Goal: Task Accomplishment & Management: Use online tool/utility

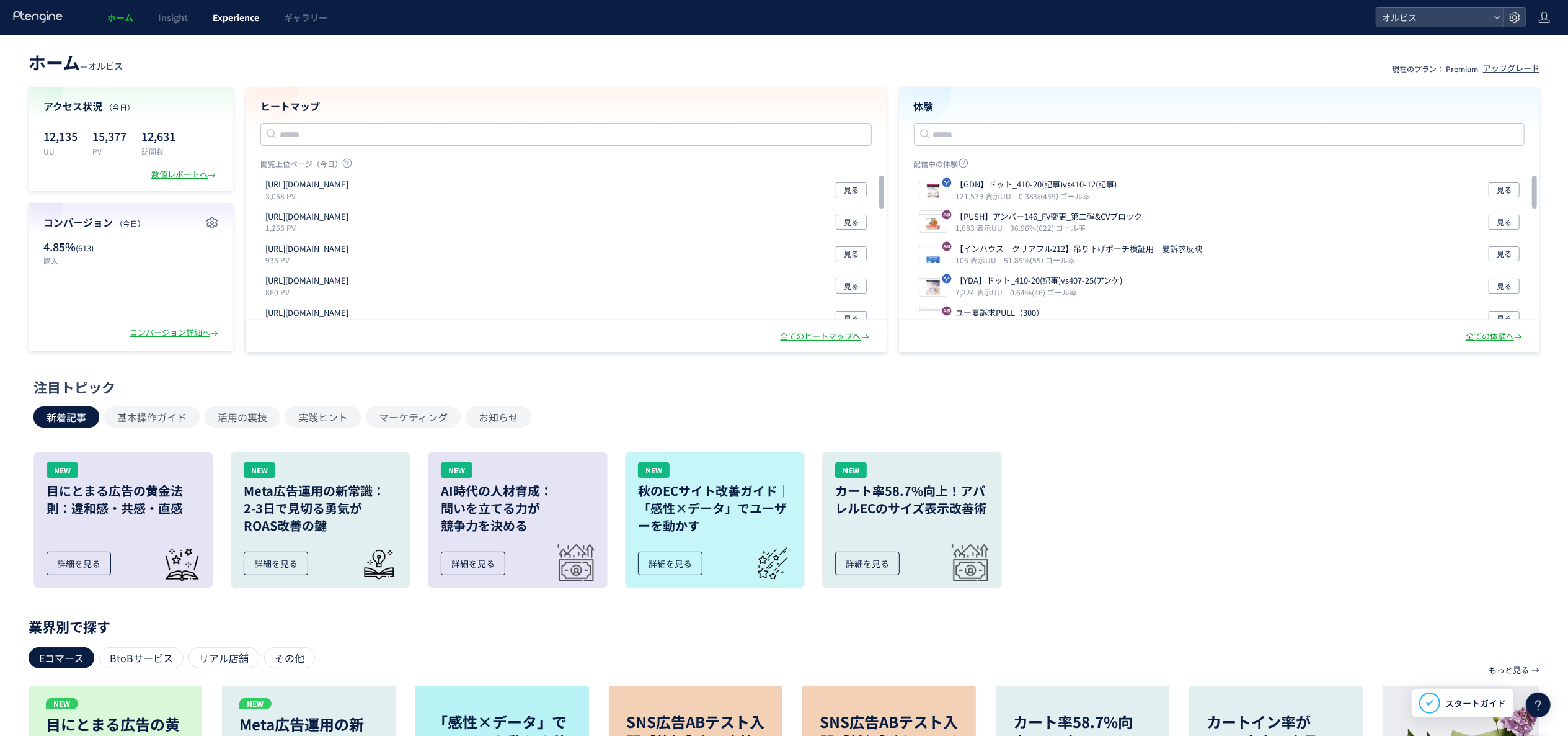
click at [234, 20] on span "Experience" at bounding box center [236, 17] width 47 height 13
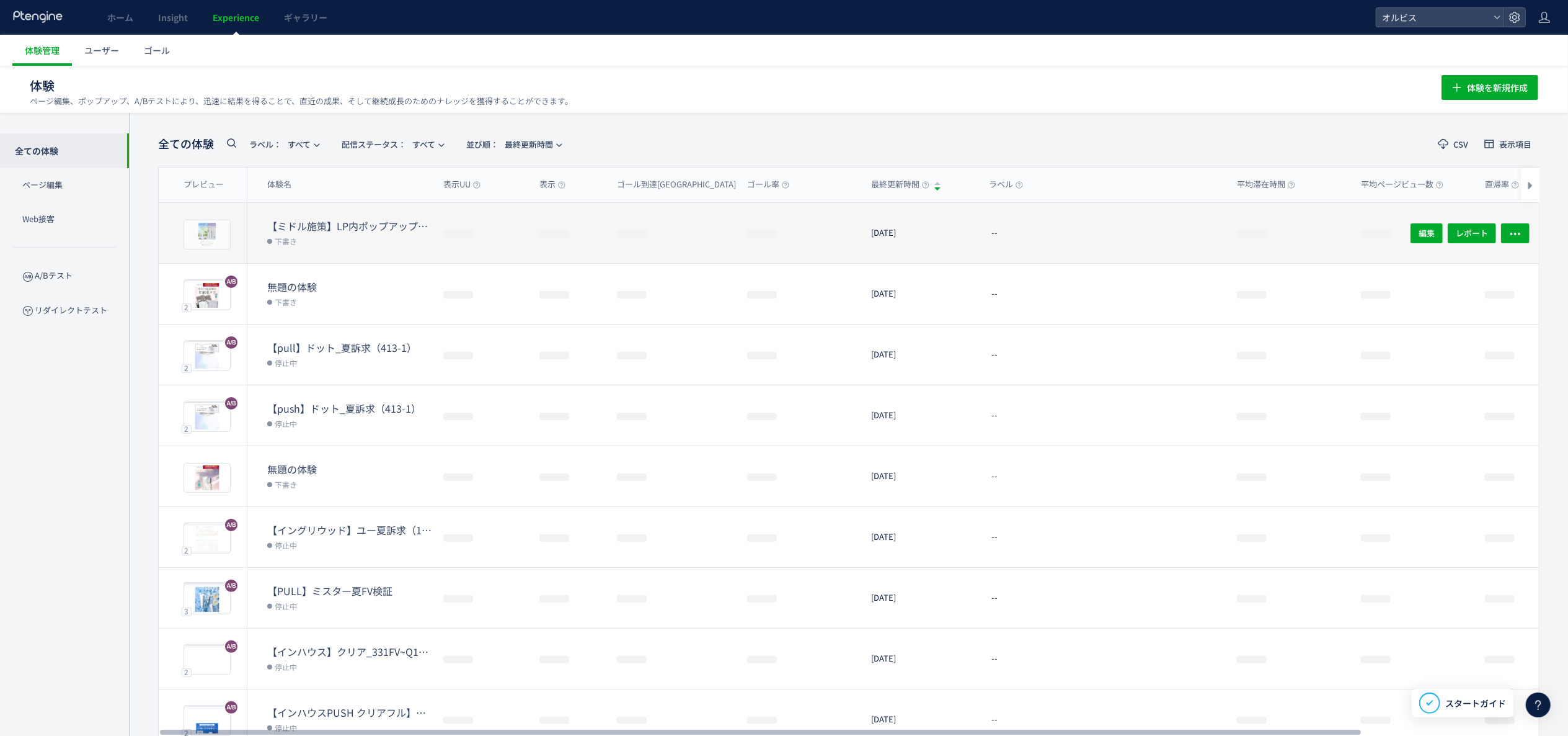
click at [351, 254] on dl "【ミドル施策】LP内ポップアップ（ユー×ユー ドット 下書き" at bounding box center [350, 241] width 166 height 44
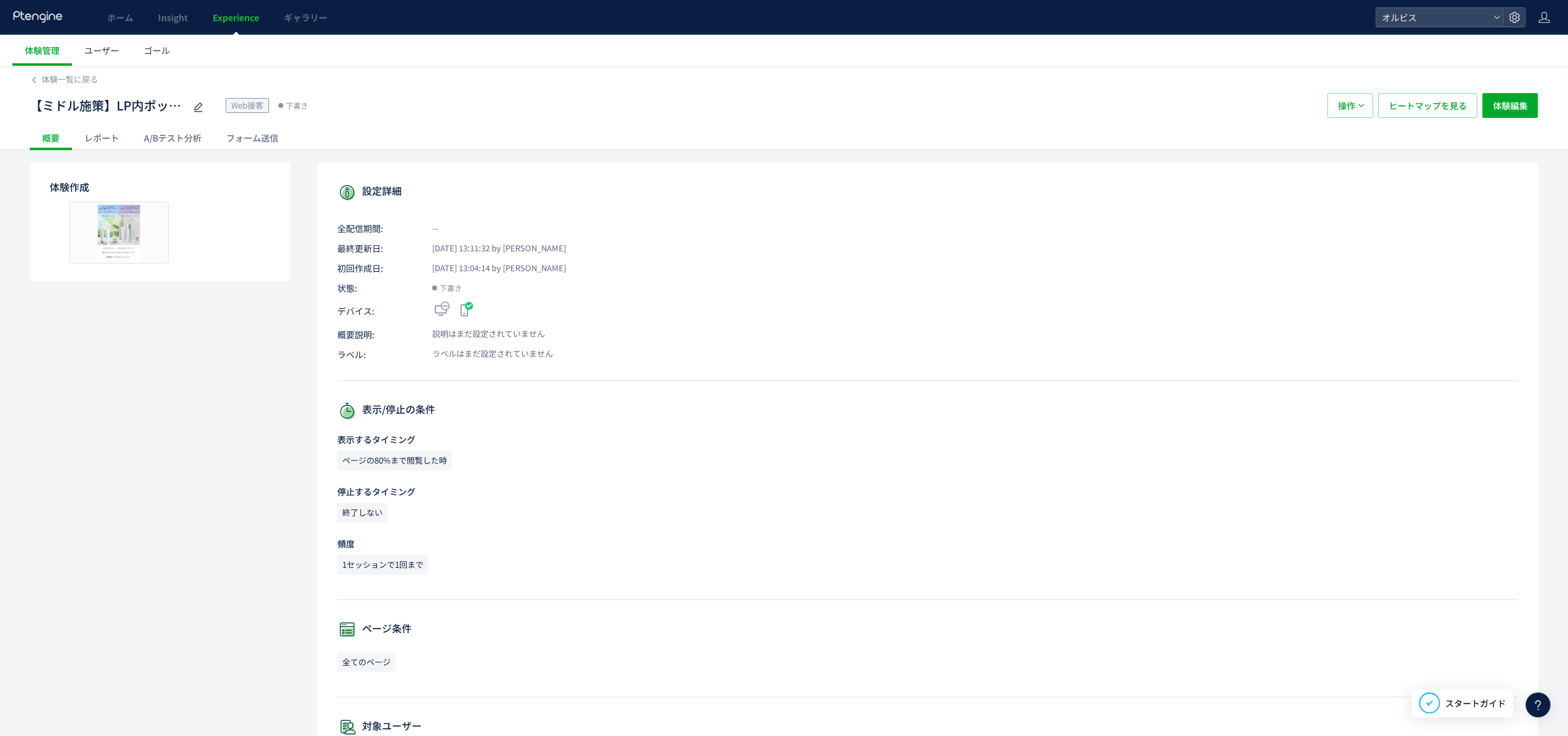
click at [202, 141] on div "A/Bテスト分析" at bounding box center [173, 137] width 83 height 25
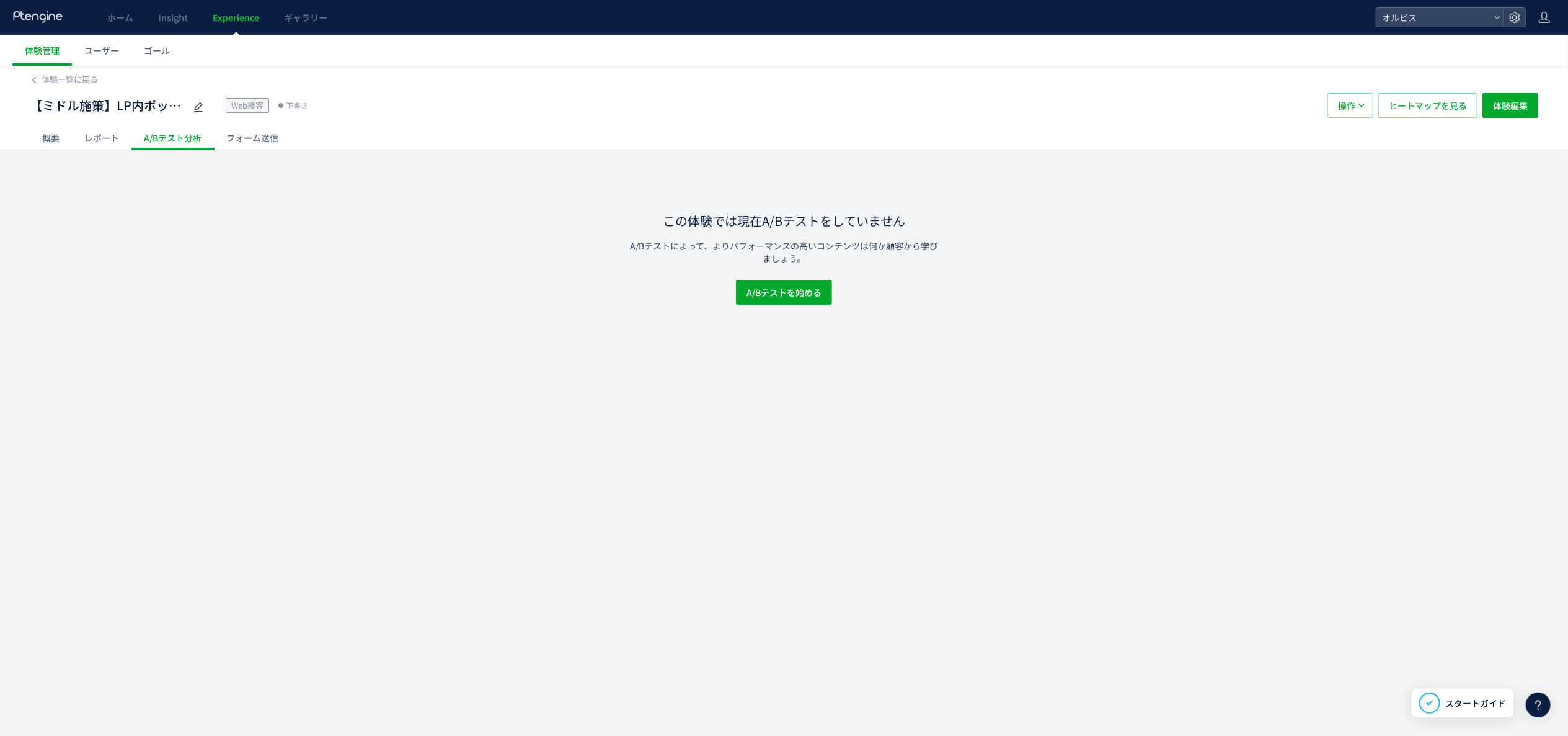
click at [221, 137] on div "フォーム送信" at bounding box center [252, 137] width 77 height 25
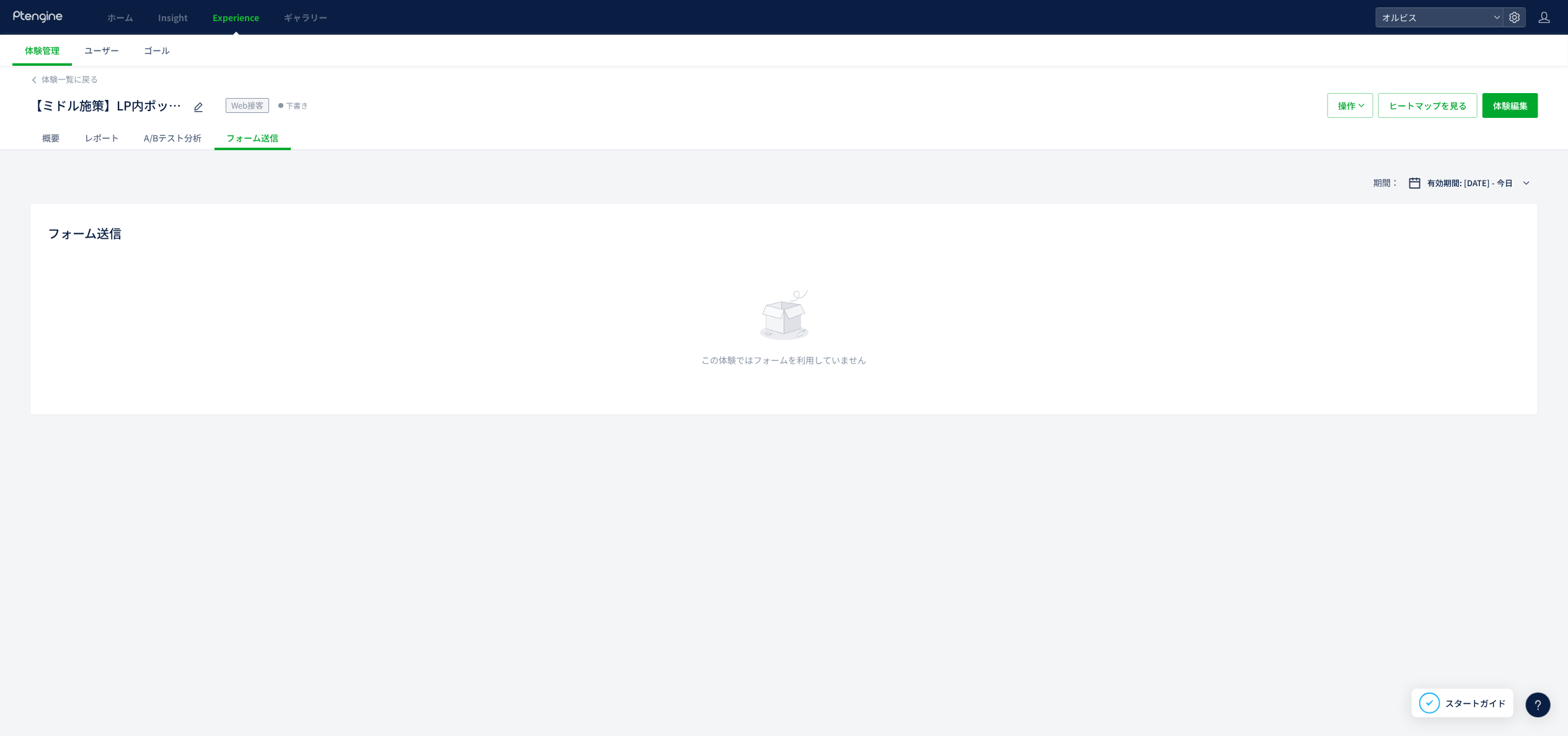
click at [68, 141] on div "概要" at bounding box center [51, 137] width 42 height 25
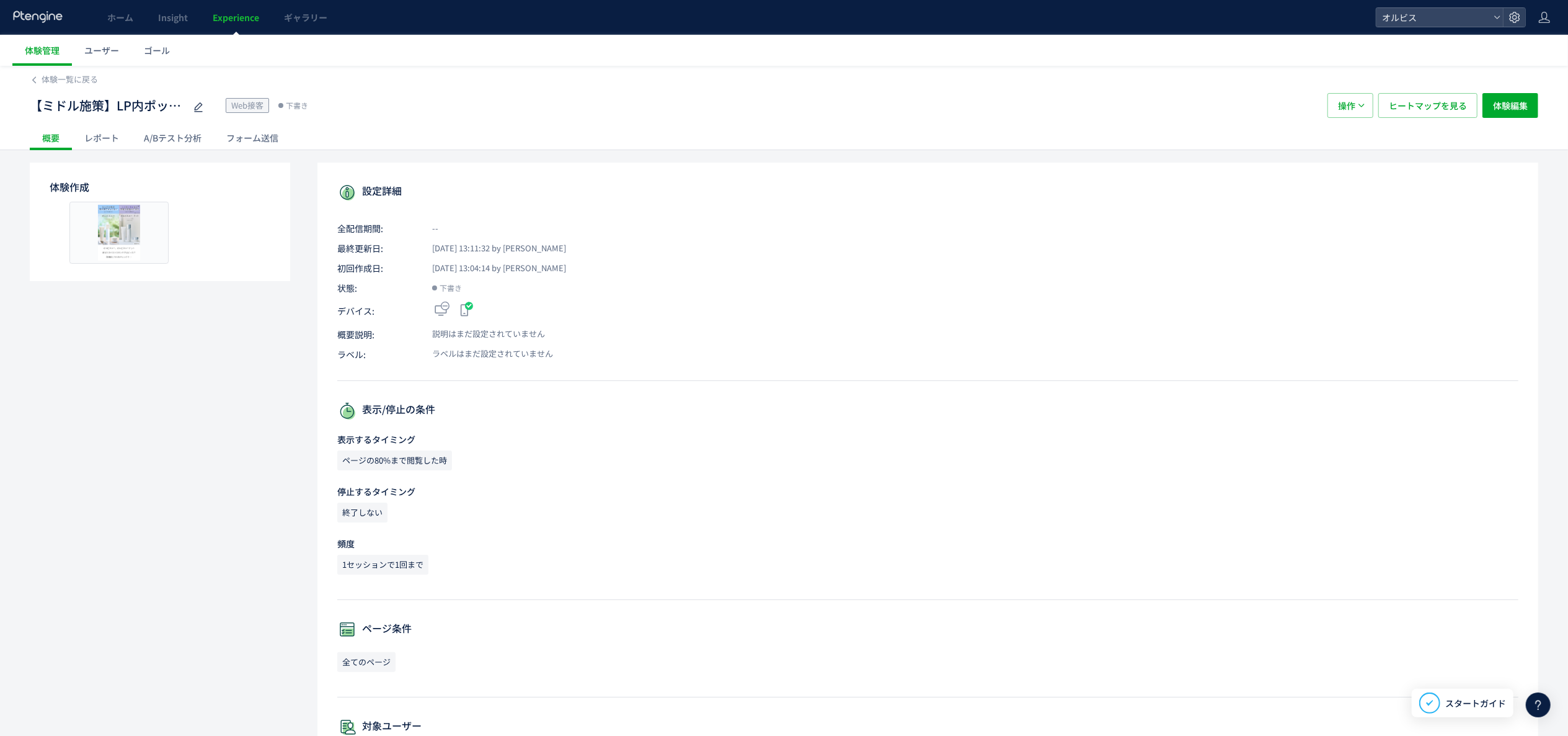
click at [114, 138] on div "レポート" at bounding box center [102, 137] width 60 height 25
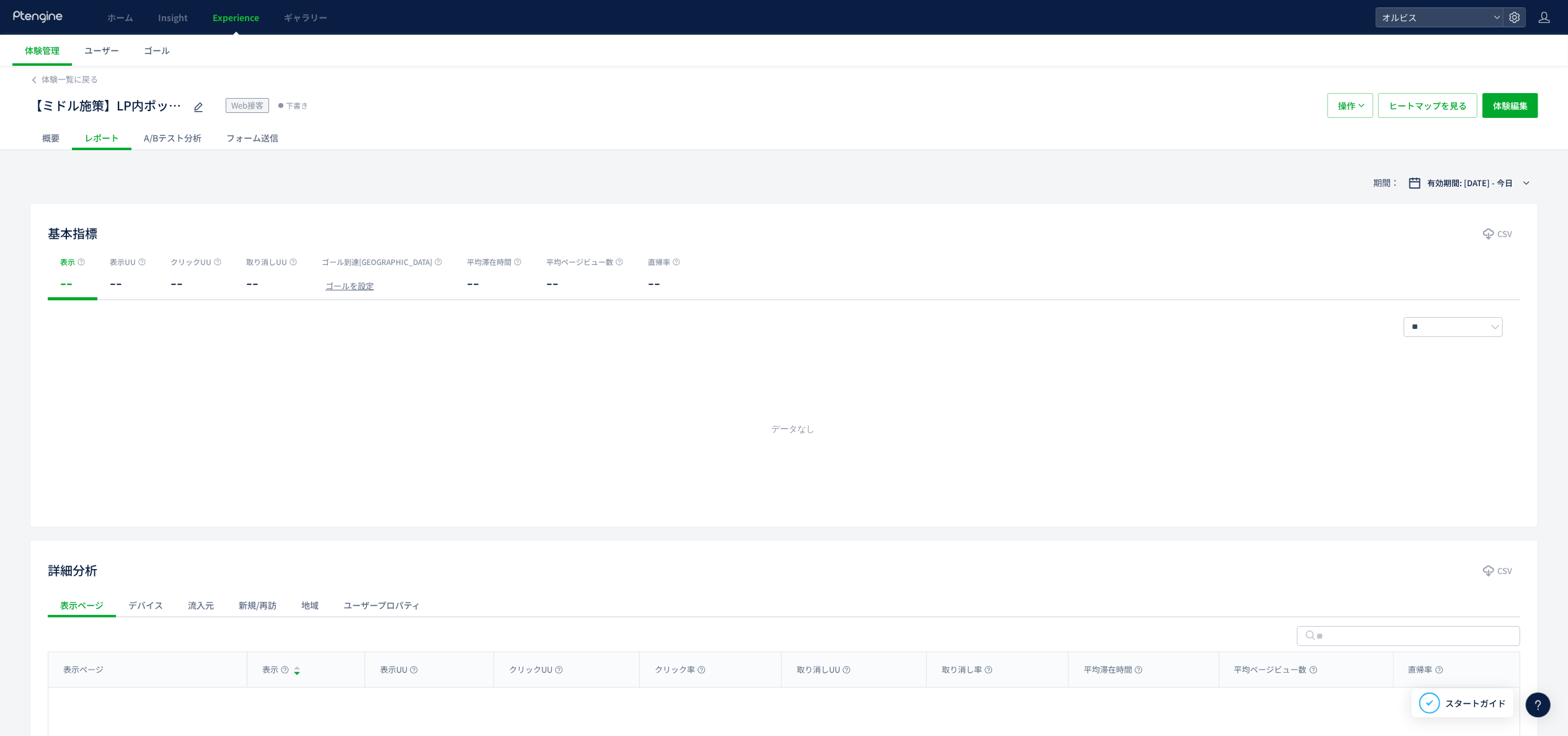
click at [169, 138] on div "A/Bテスト分析" at bounding box center [173, 137] width 83 height 25
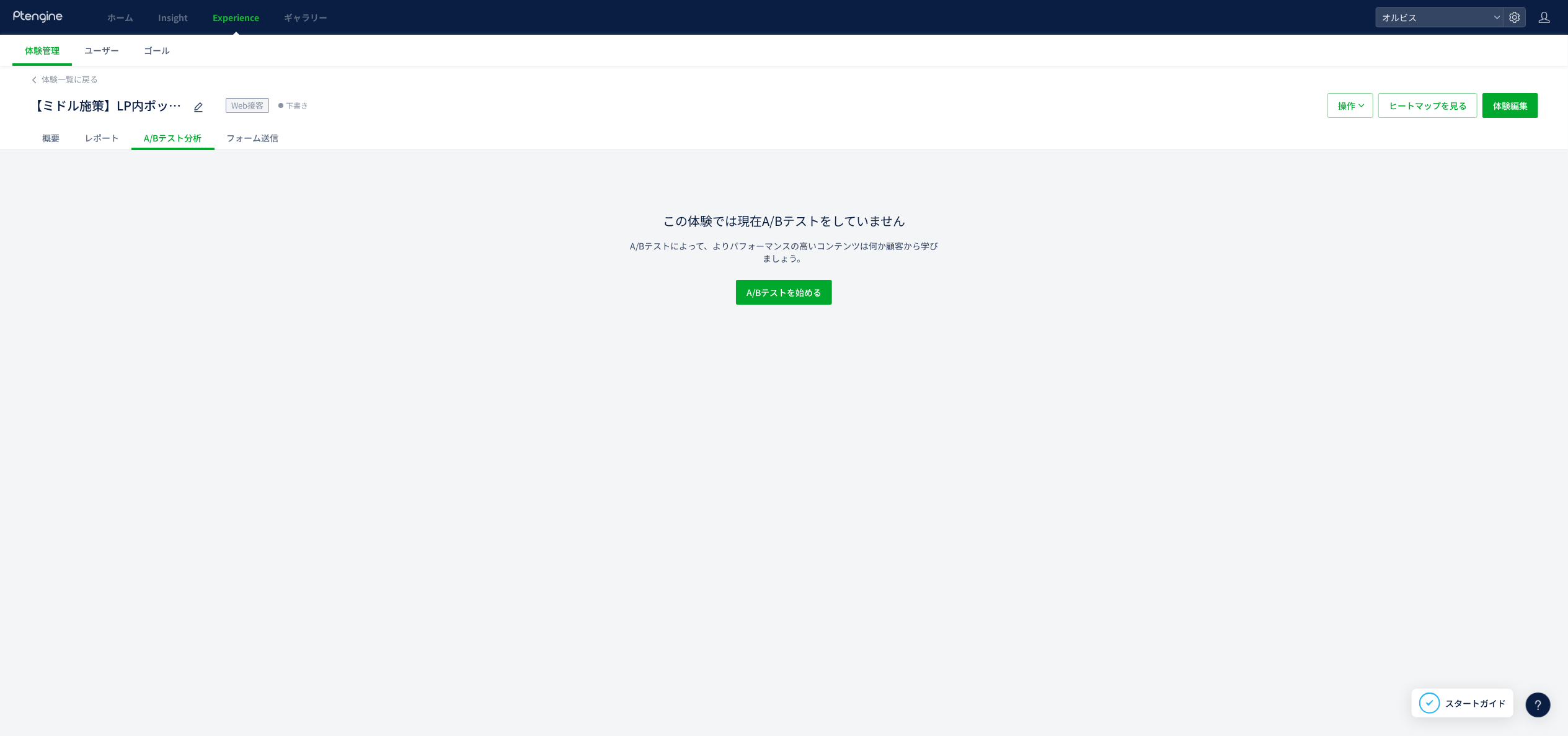
click at [236, 135] on div "フォーム送信" at bounding box center [252, 137] width 77 height 25
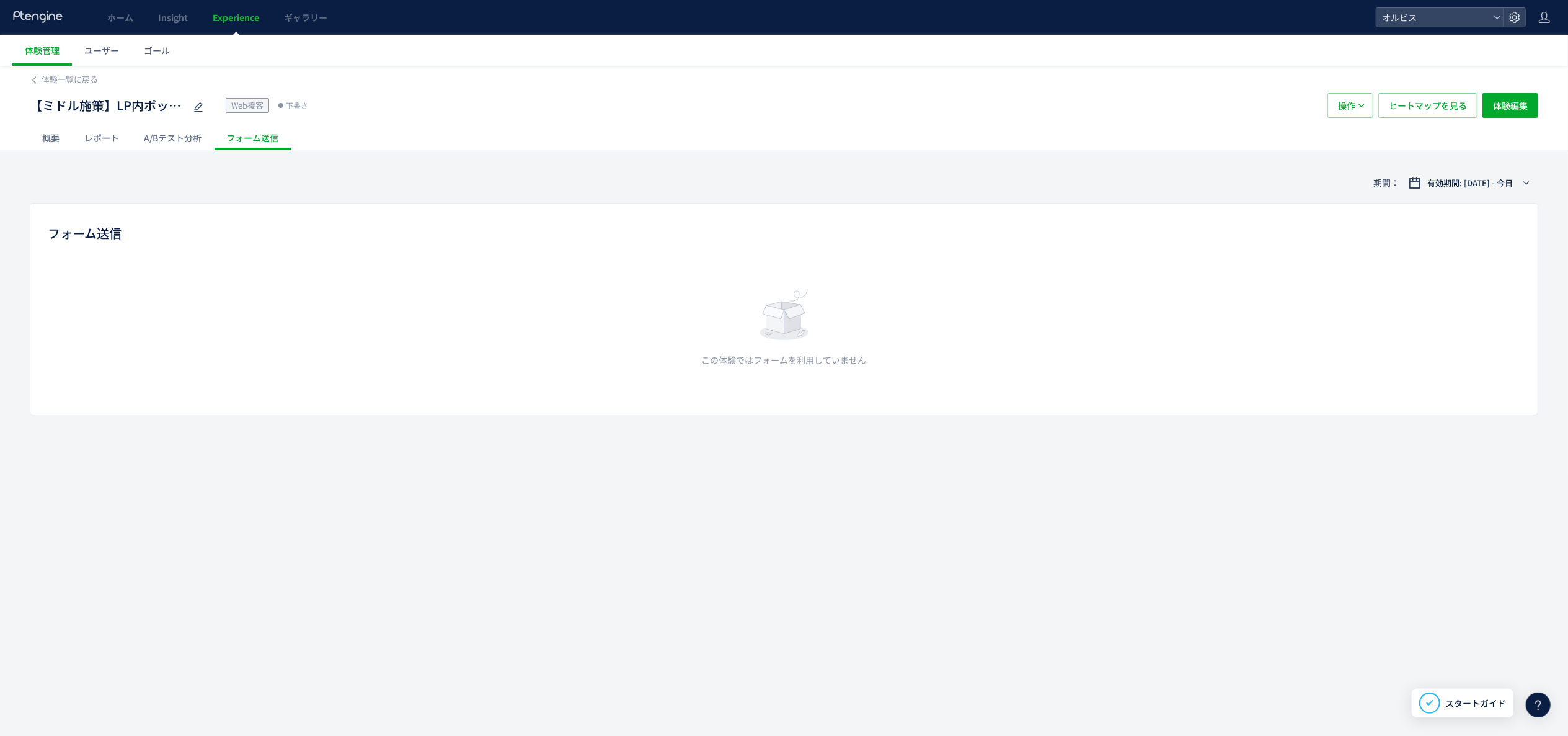
click at [68, 133] on div "概要" at bounding box center [51, 137] width 42 height 25
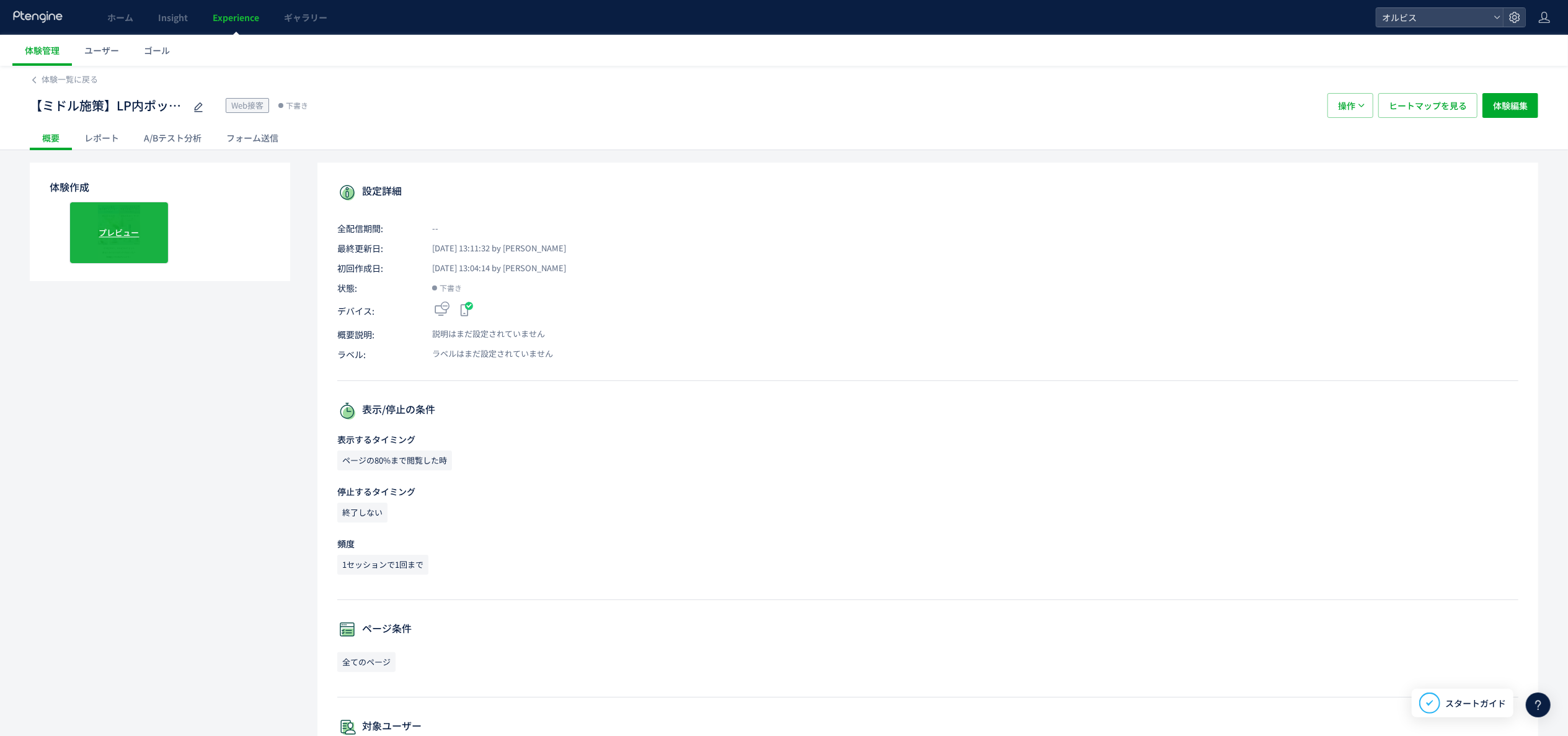
click at [123, 227] on span "プレビュー" at bounding box center [119, 232] width 40 height 12
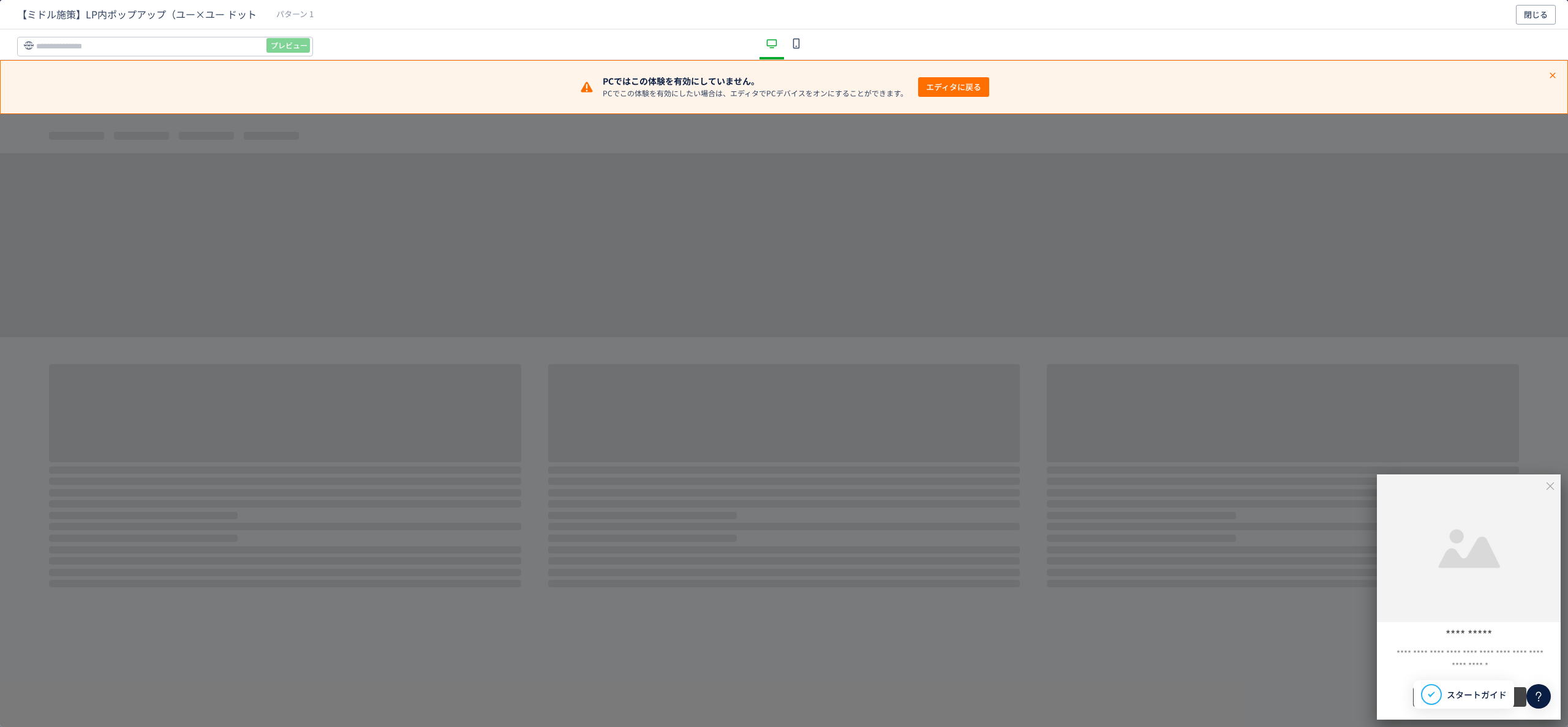
click at [930, 94] on span "エディタに戻る" at bounding box center [953, 86] width 55 height 20
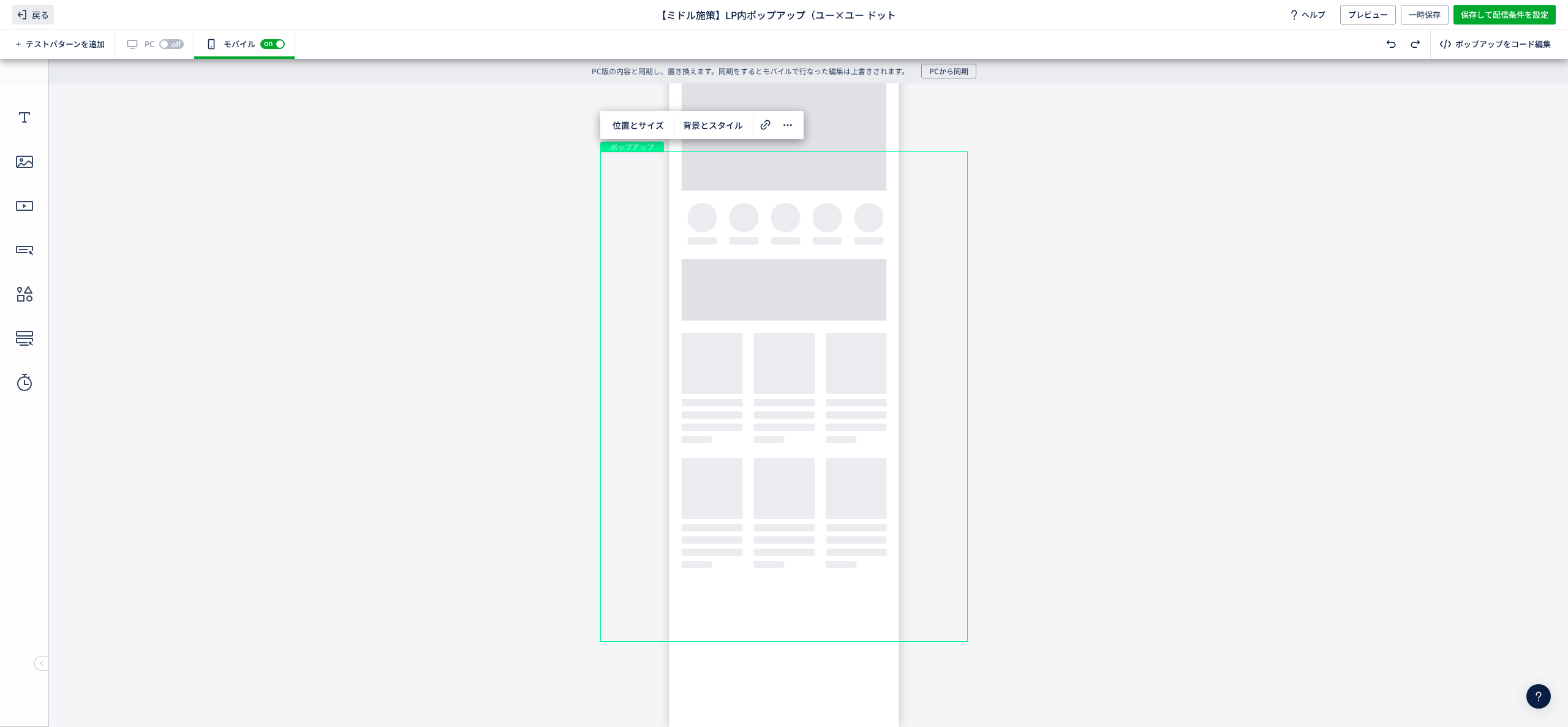
click at [17, 9] on icon at bounding box center [22, 14] width 15 height 15
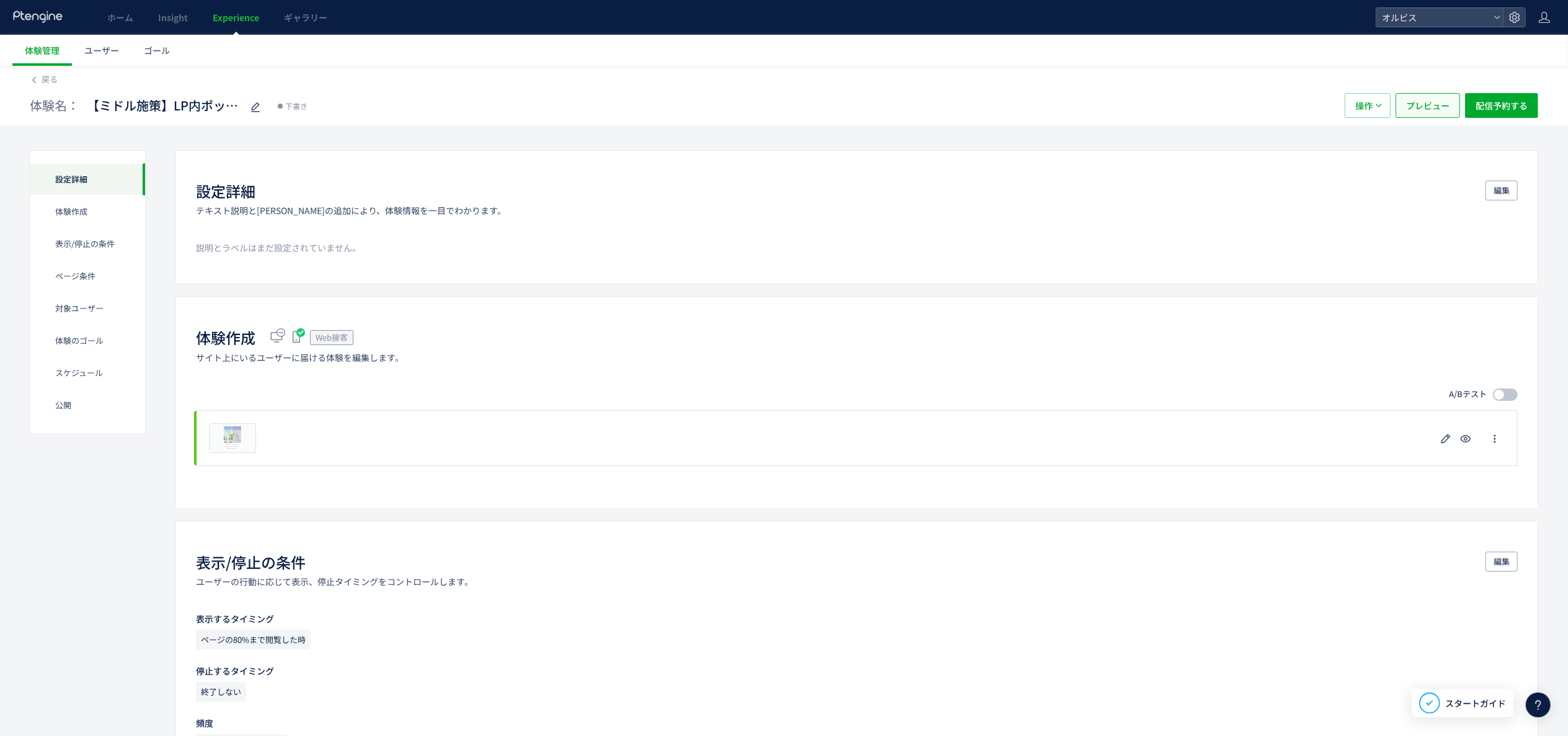
click at [1446, 108] on span "プレビュー" at bounding box center [1428, 105] width 44 height 25
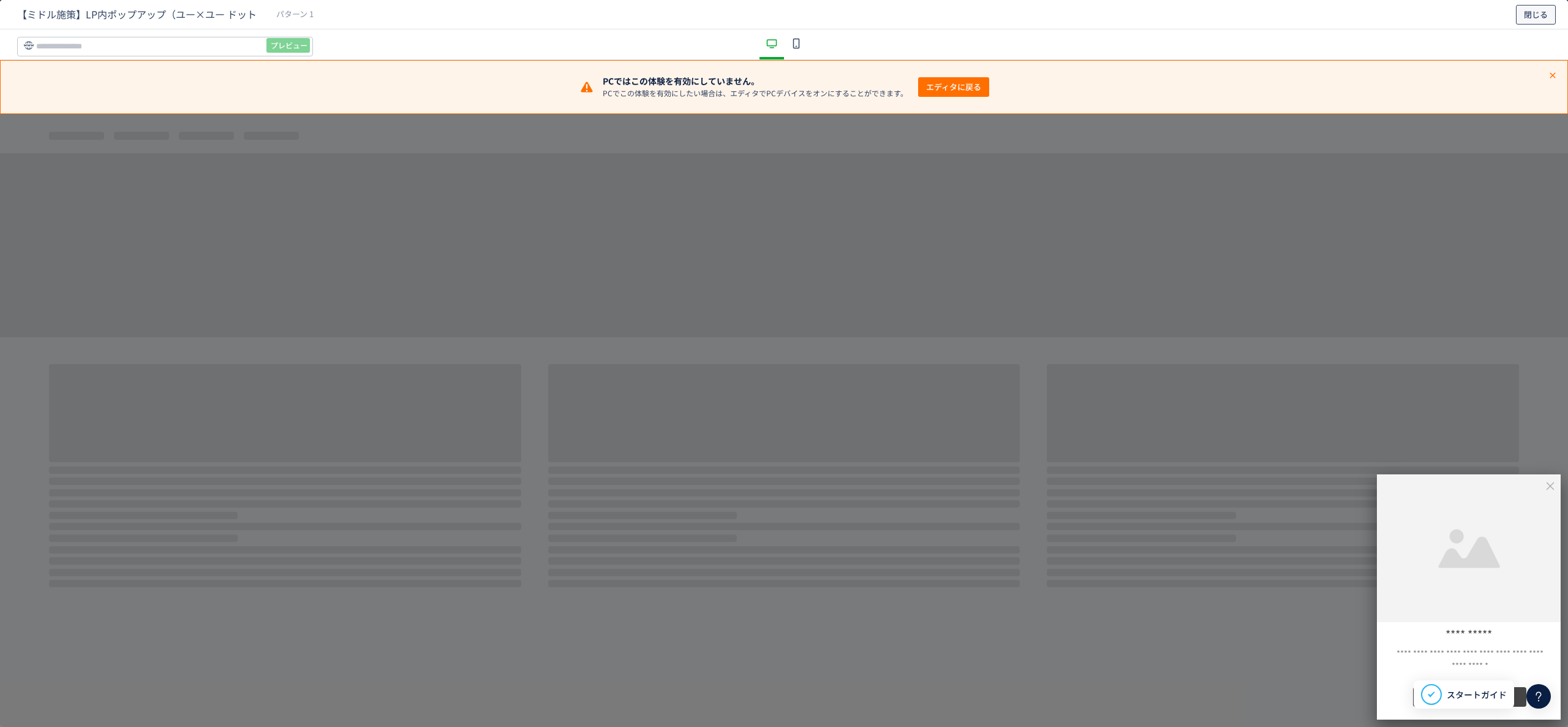
click at [0, 0] on span "閉じる" at bounding box center [0, 0] width 0 height 0
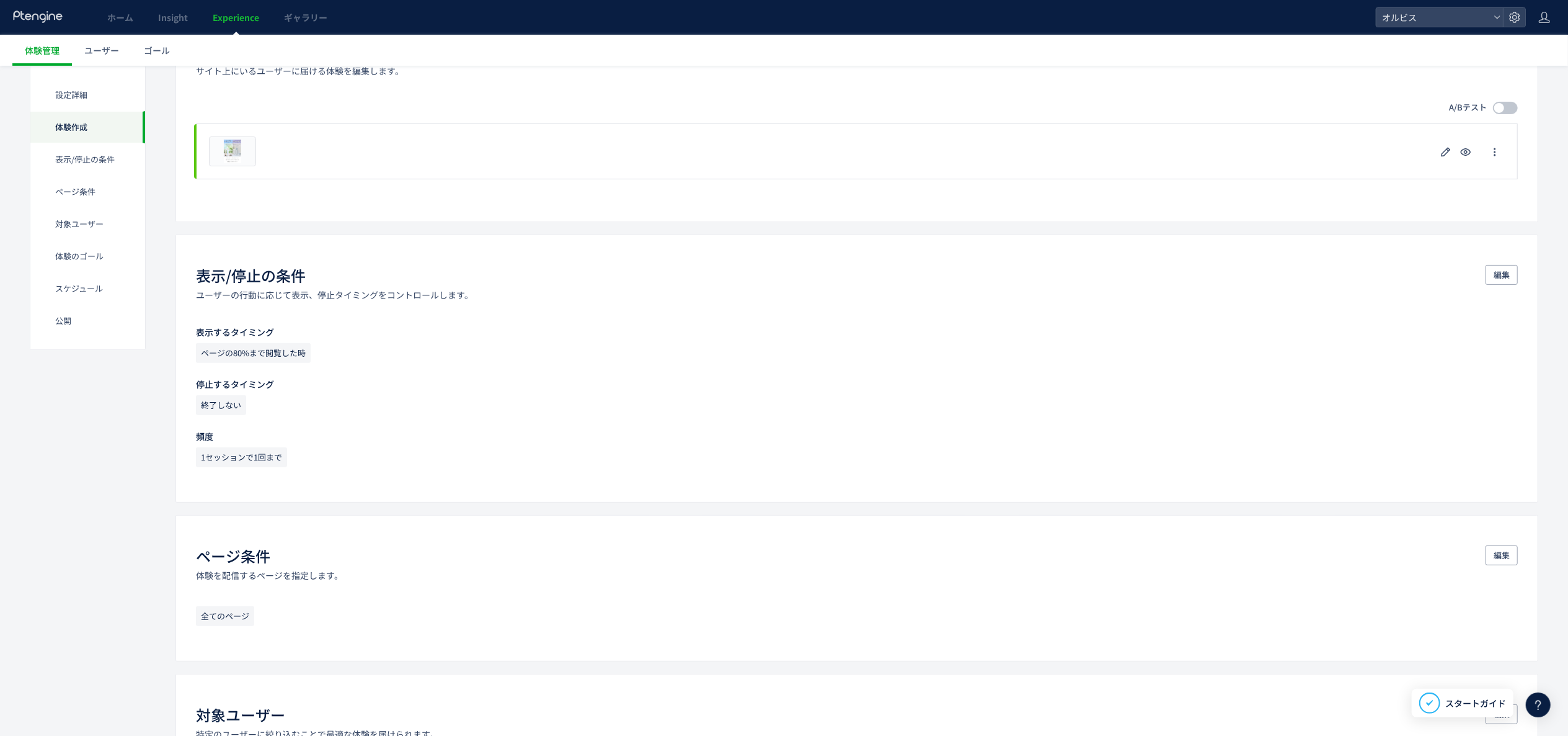
scroll to position [249, 0]
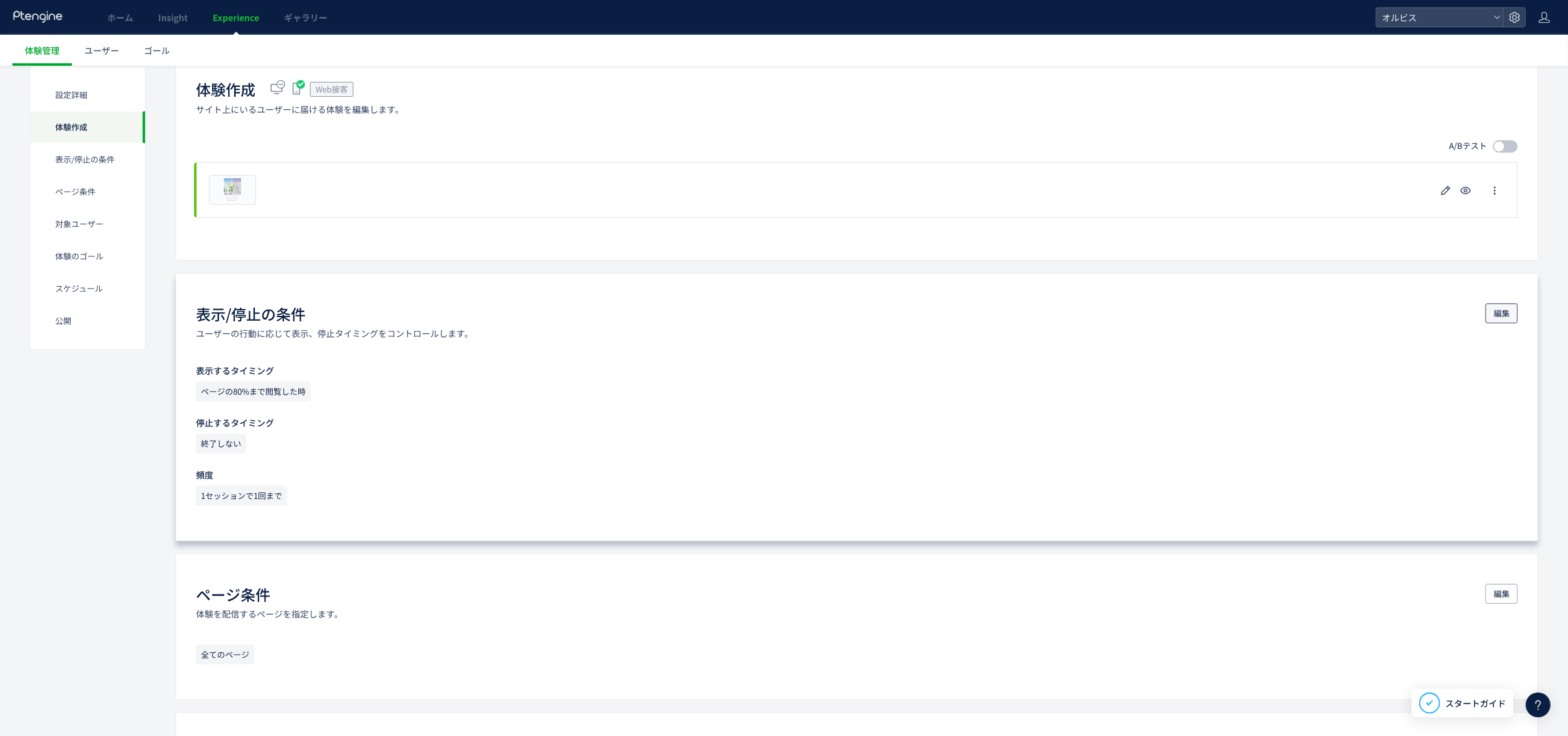
click at [1516, 311] on button "編集" at bounding box center [1501, 313] width 33 height 20
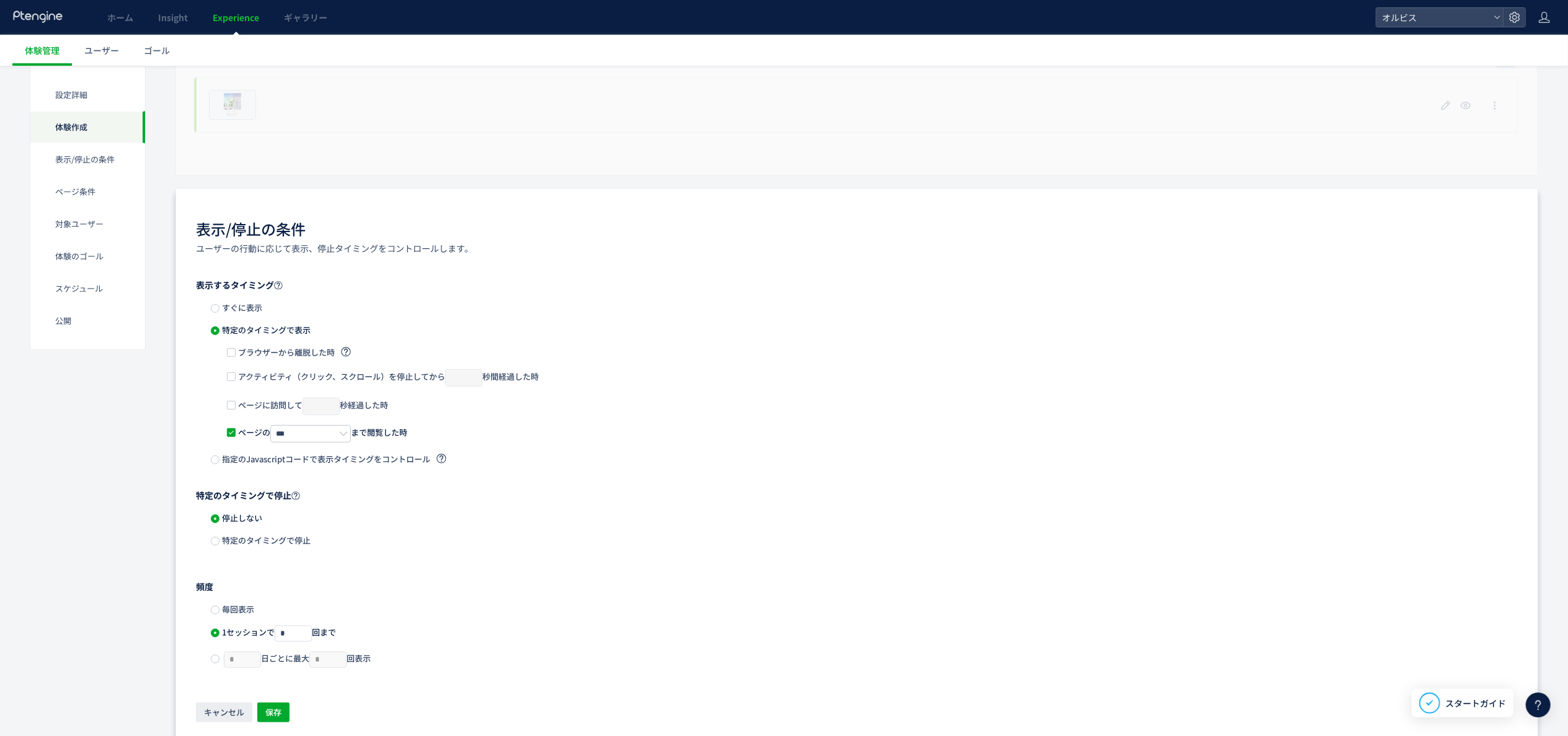
scroll to position [372, 0]
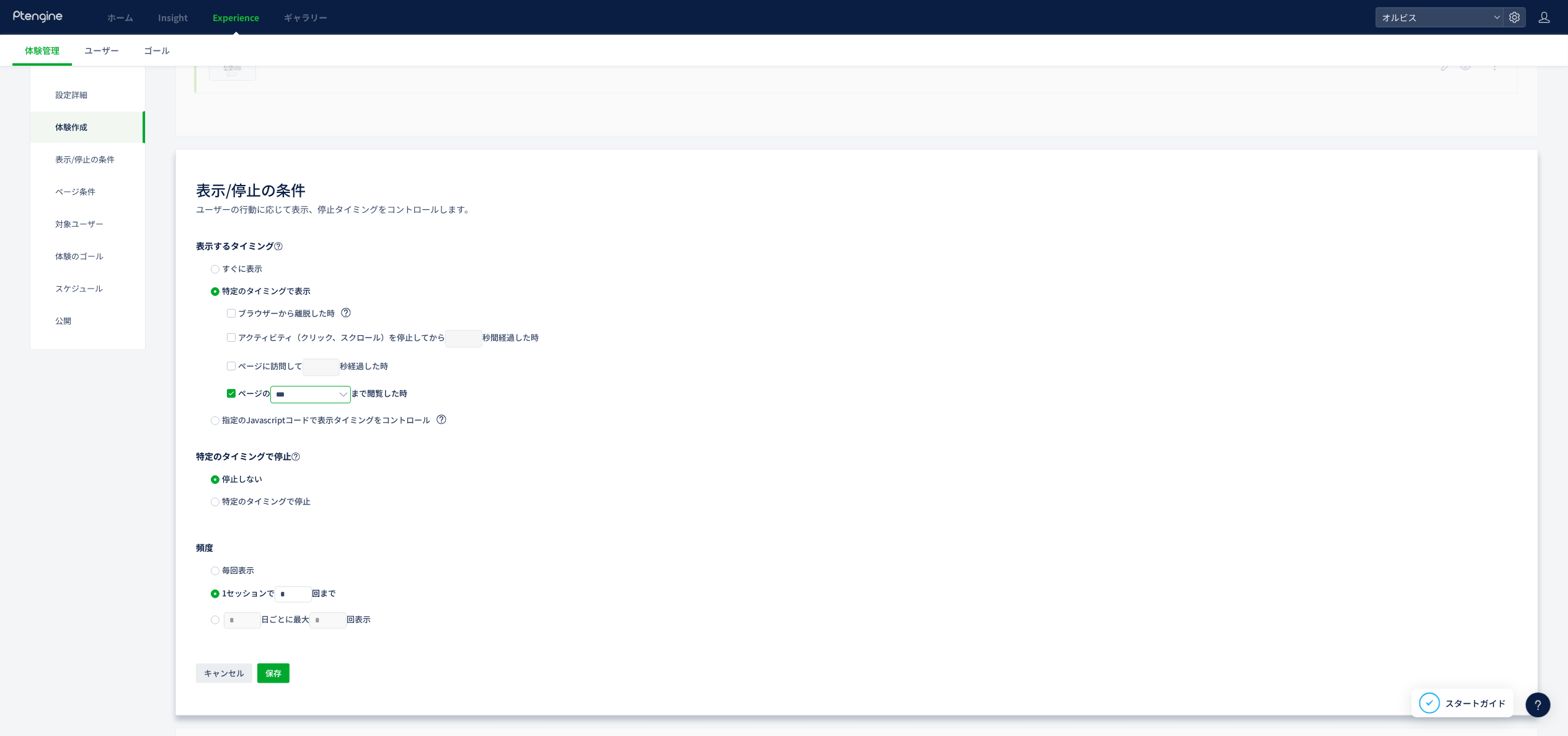
click at [317, 396] on input "***" at bounding box center [311, 395] width 81 height 17
click at [313, 393] on input "***" at bounding box center [311, 395] width 81 height 17
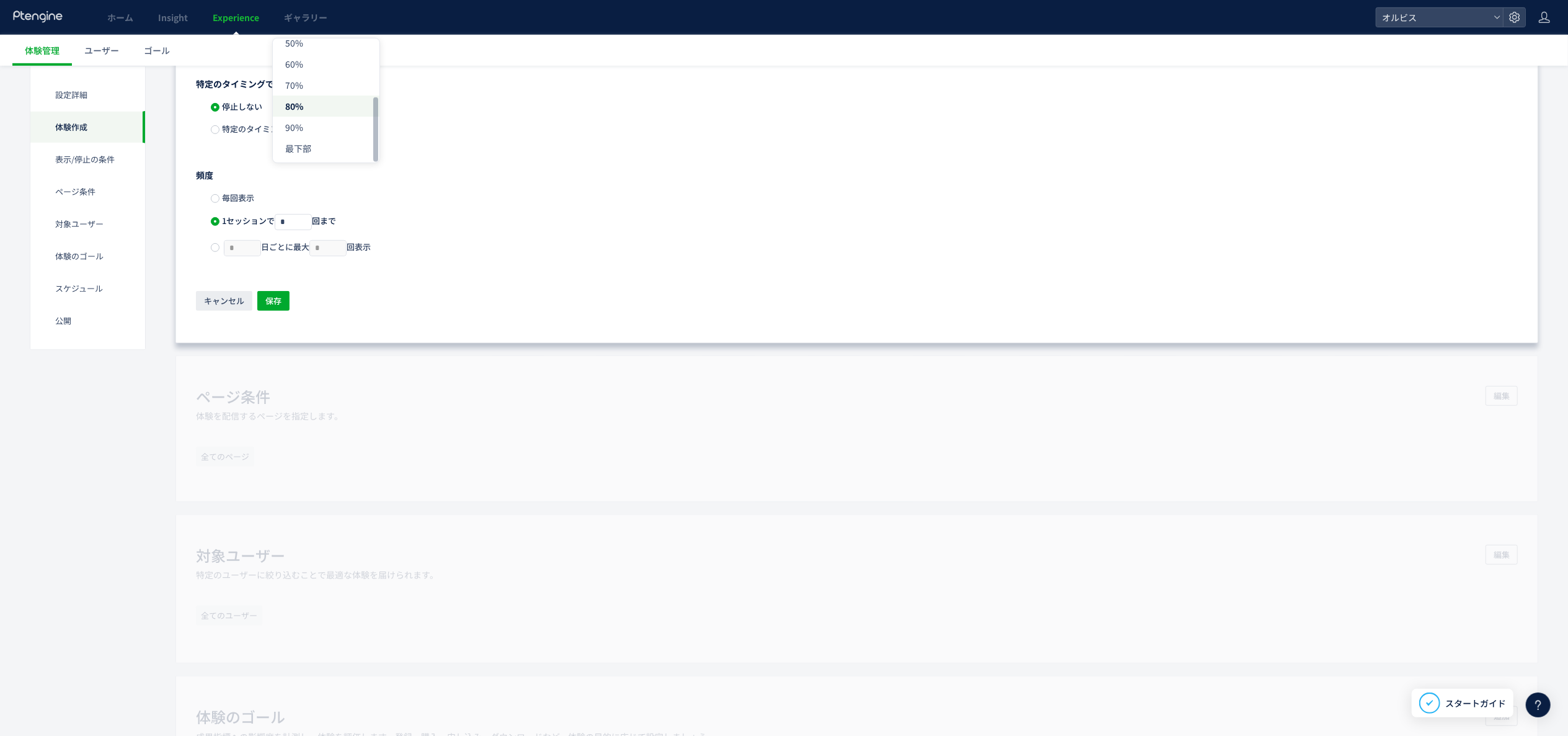
click at [755, 272] on div "表示するタイミング すぐに表示 特定のタイミングで表示 ブラウザーから離脱した時 アクティビティ（クリック、スクロール）を停止してから * 秒間経過した時 ペ…" at bounding box center [857, 91] width 1322 height 445
